Goal: Information Seeking & Learning: Learn about a topic

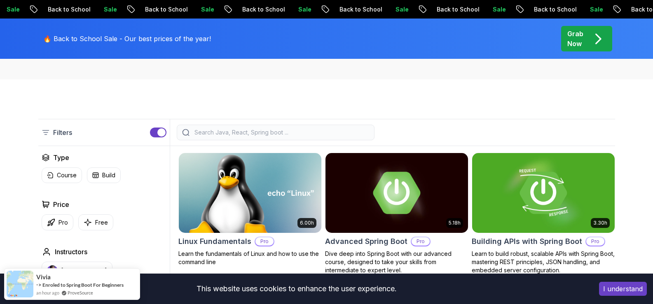
scroll to position [330, 0]
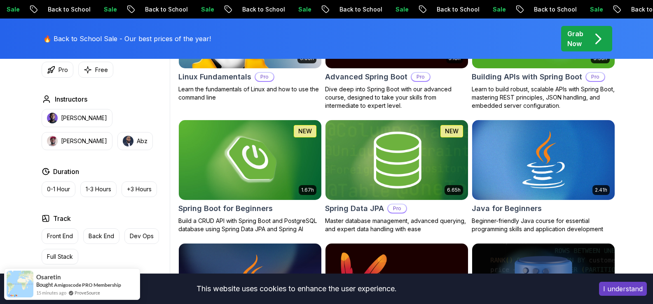
click at [395, 145] on img at bounding box center [397, 160] width 150 height 84
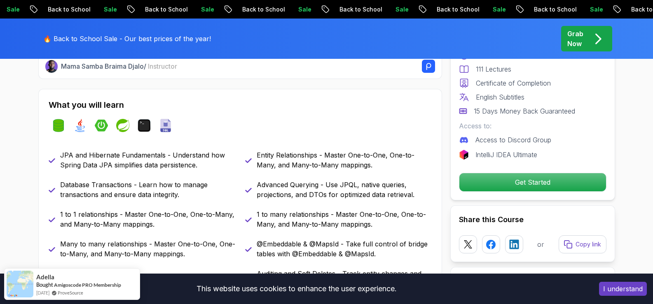
scroll to position [412, 0]
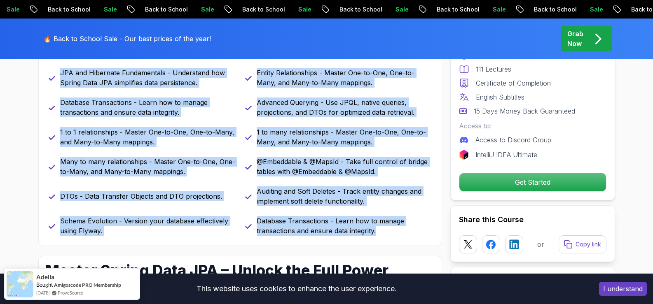
drag, startPoint x: 61, startPoint y: 72, endPoint x: 379, endPoint y: 231, distance: 355.7
click at [379, 231] on div "JPA and Hibernate Fundamentals - Understand how Spring Data JPA simplifies data…" at bounding box center [240, 152] width 383 height 168
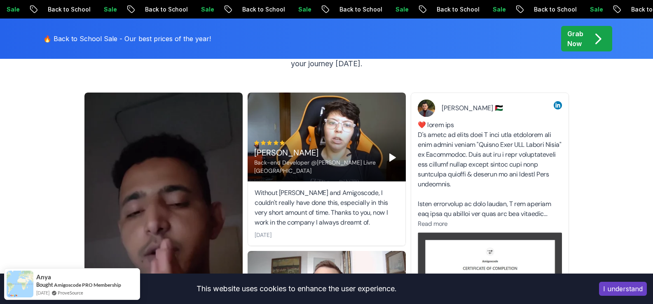
scroll to position [2868, 0]
